Goal: Entertainment & Leisure: Consume media (video, audio)

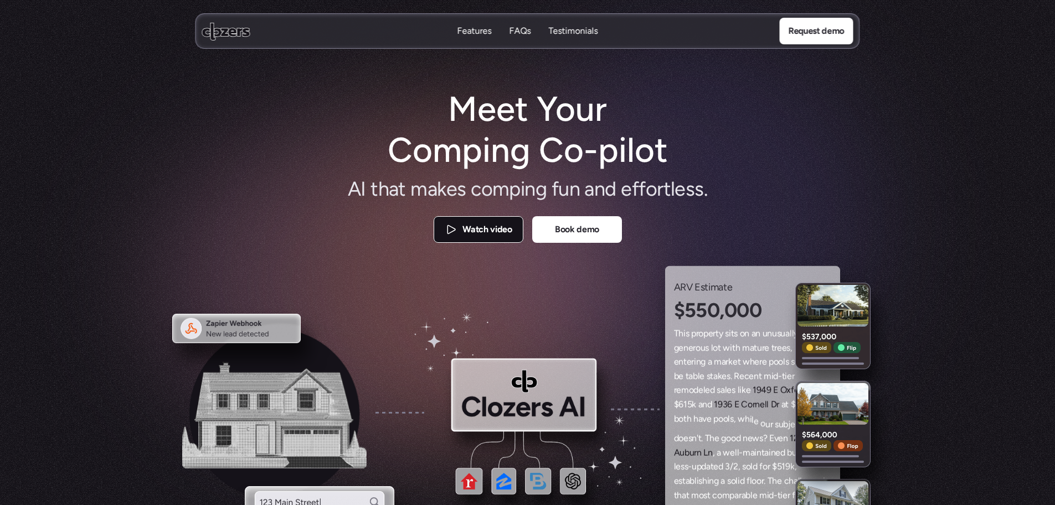
click at [478, 238] on link "Watch video" at bounding box center [479, 229] width 90 height 27
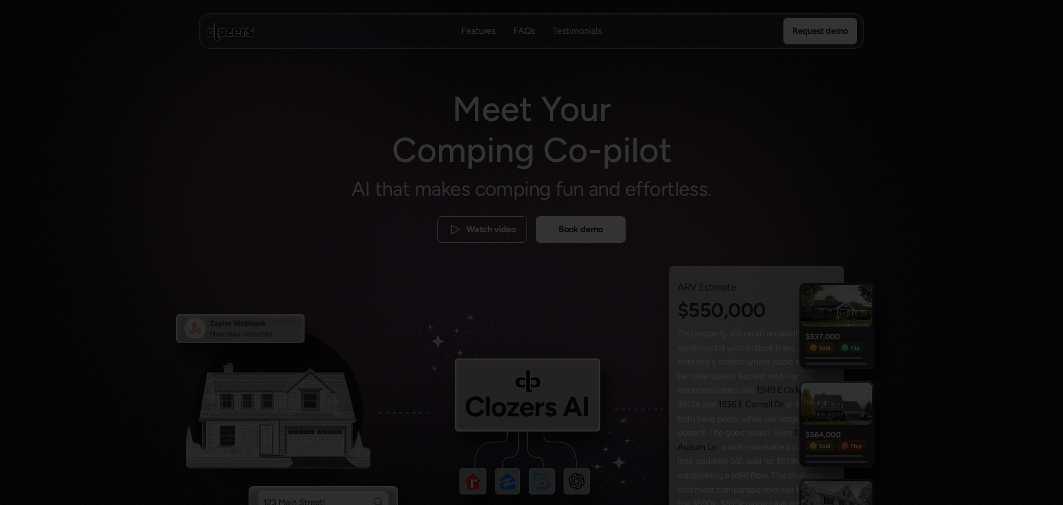
click at [173, 229] on div at bounding box center [531, 252] width 1063 height 505
